Goal: Task Accomplishment & Management: Manage account settings

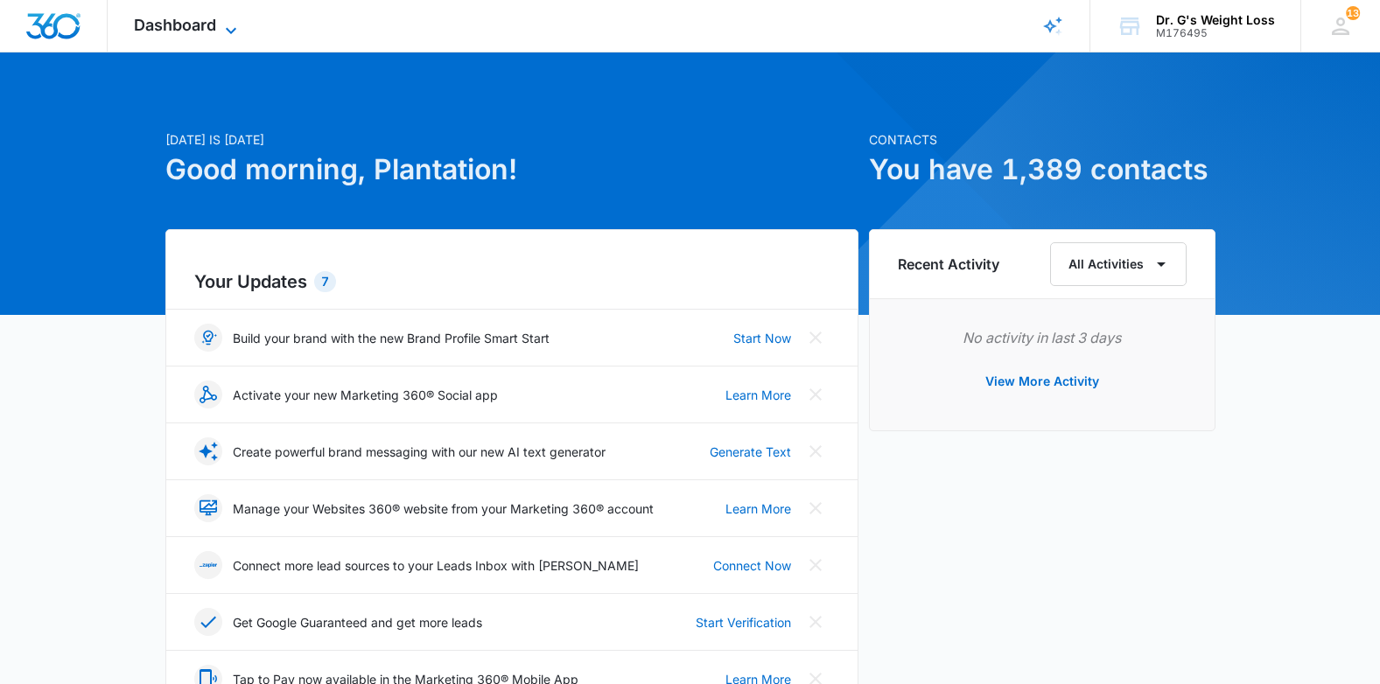
click at [181, 32] on span "Dashboard" at bounding box center [175, 25] width 82 height 18
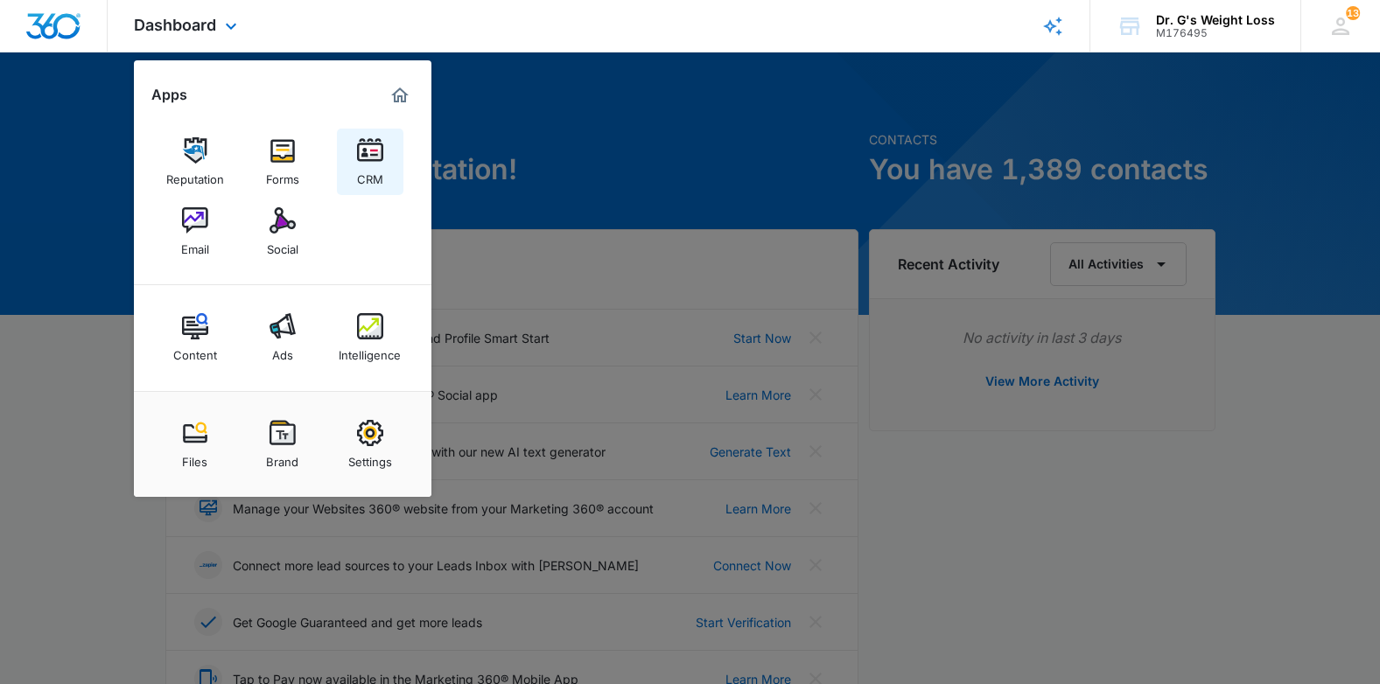
click at [368, 157] on img at bounding box center [370, 150] width 26 height 26
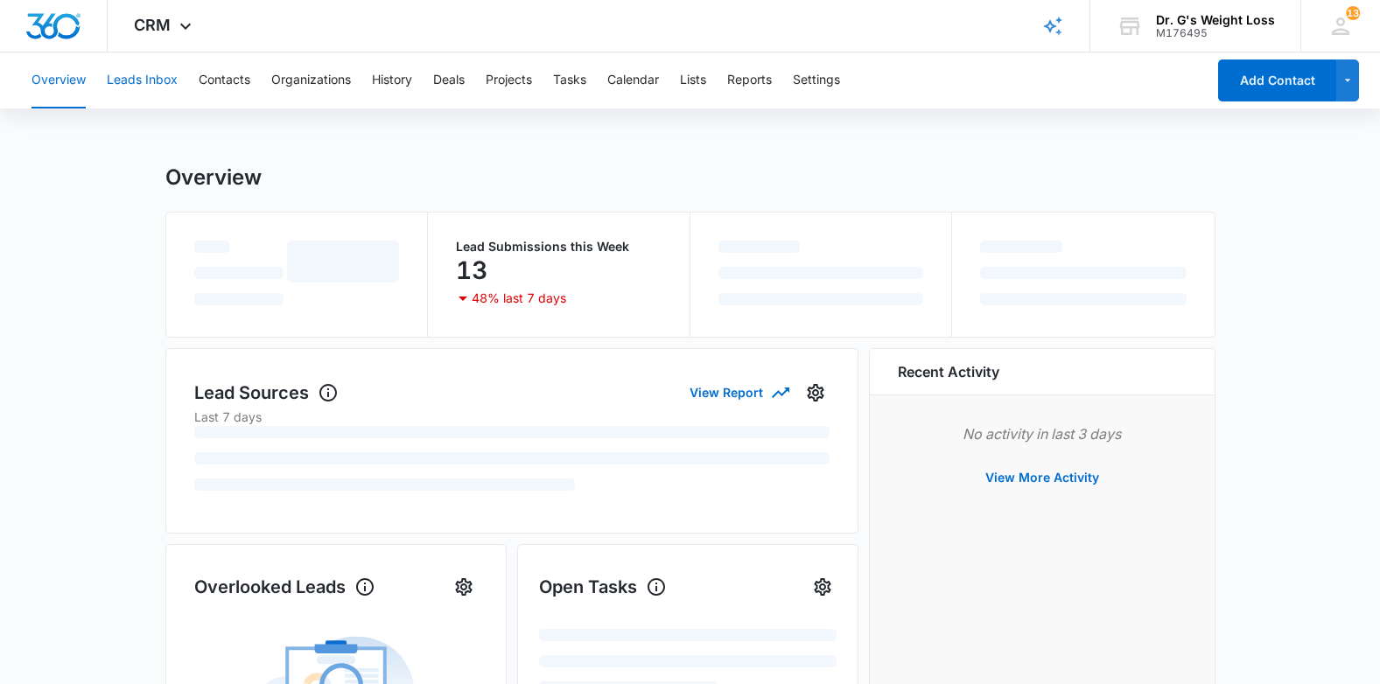
click at [152, 90] on button "Leads Inbox" at bounding box center [142, 81] width 71 height 56
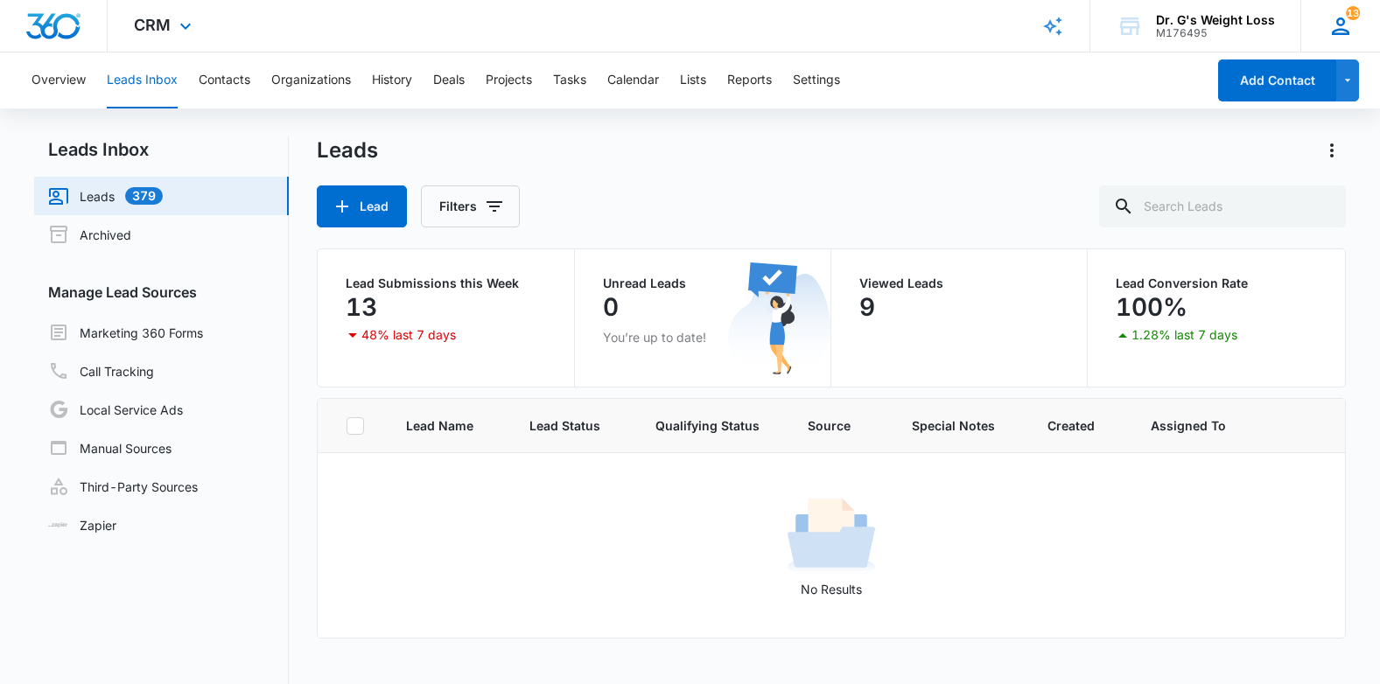
drag, startPoint x: 1337, startPoint y: 17, endPoint x: 1317, endPoint y: 62, distance: 49.8
click at [1337, 18] on icon at bounding box center [1341, 26] width 26 height 26
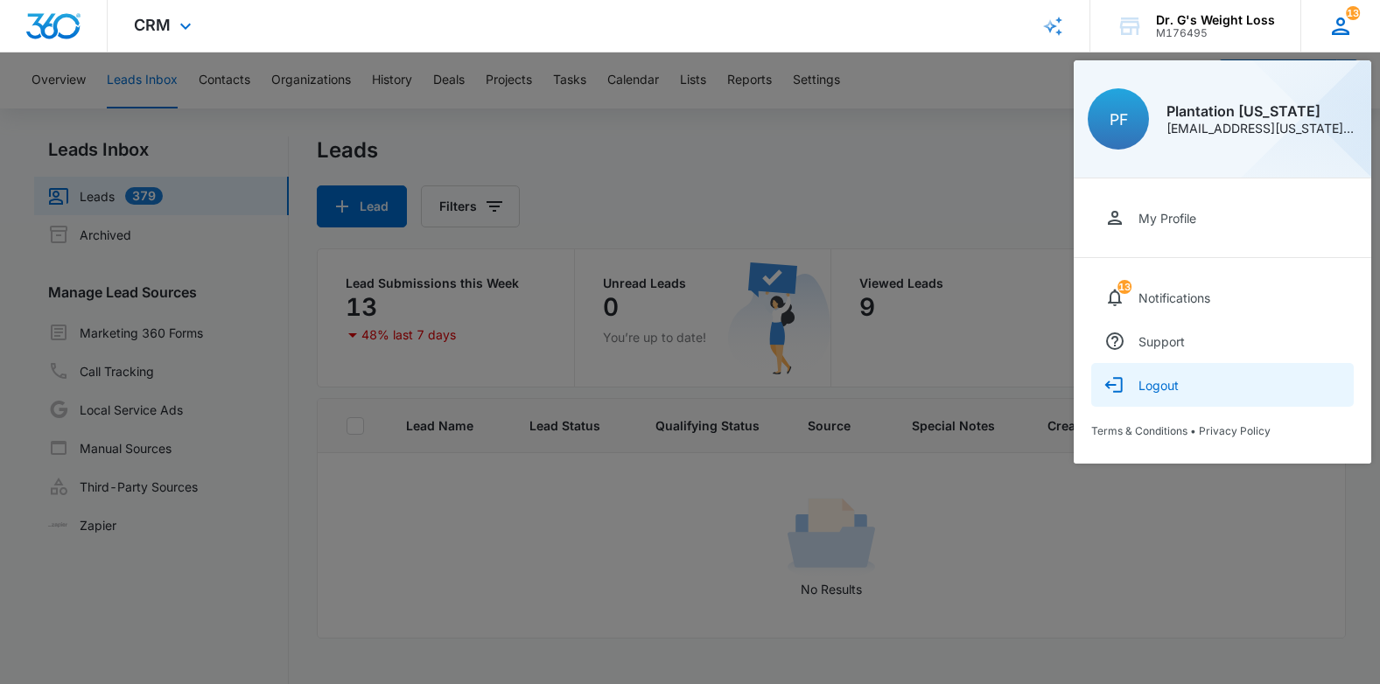
click at [1177, 392] on div "Logout" at bounding box center [1159, 385] width 40 height 15
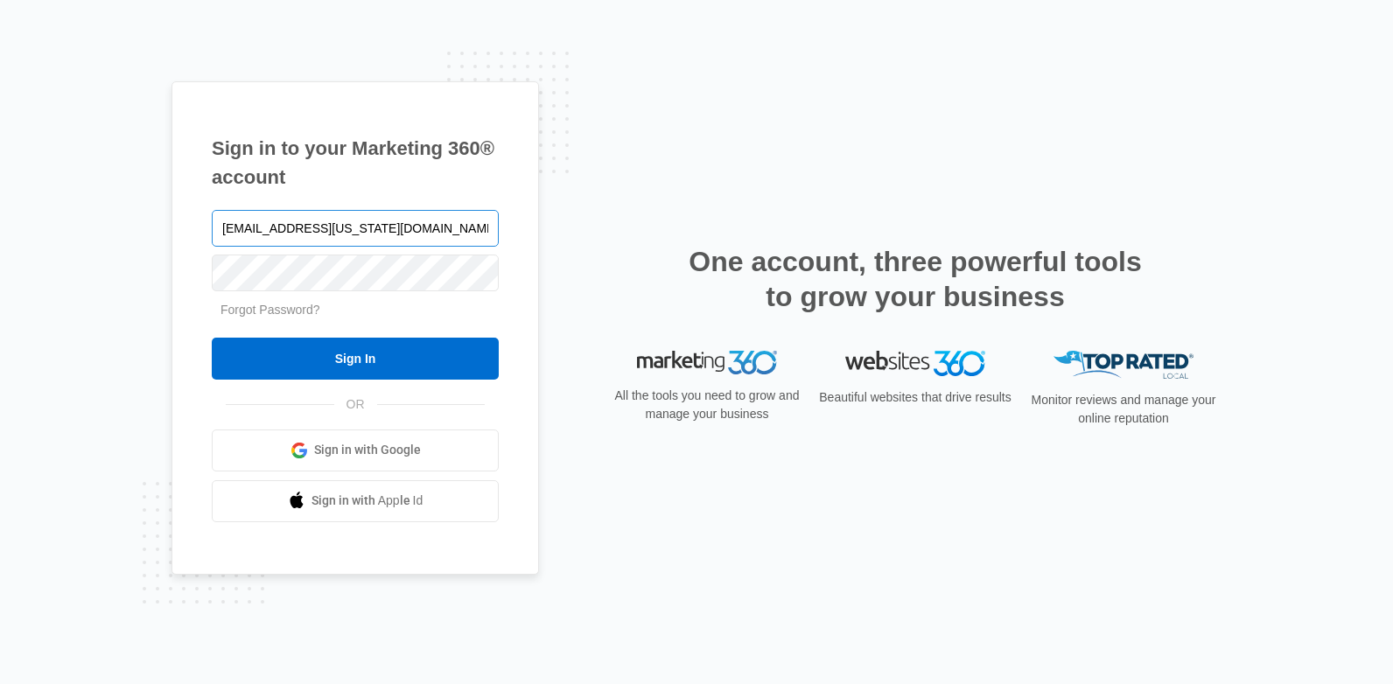
click at [435, 221] on input "[EMAIL_ADDRESS][US_STATE][DOMAIN_NAME]" at bounding box center [355, 228] width 287 height 37
type input "[EMAIL_ADDRESS][US_STATE][DOMAIN_NAME]"
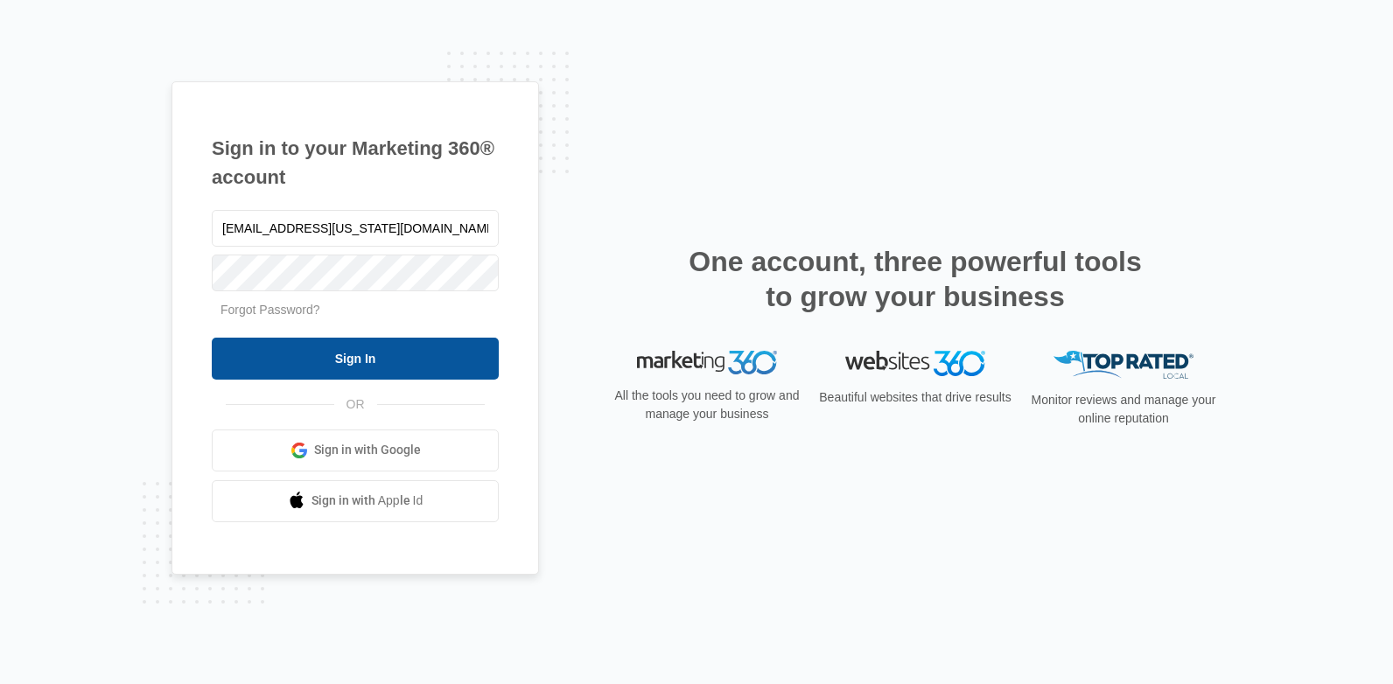
click at [316, 366] on input "Sign In" at bounding box center [355, 359] width 287 height 42
